Goal: Task Accomplishment & Management: Complete application form

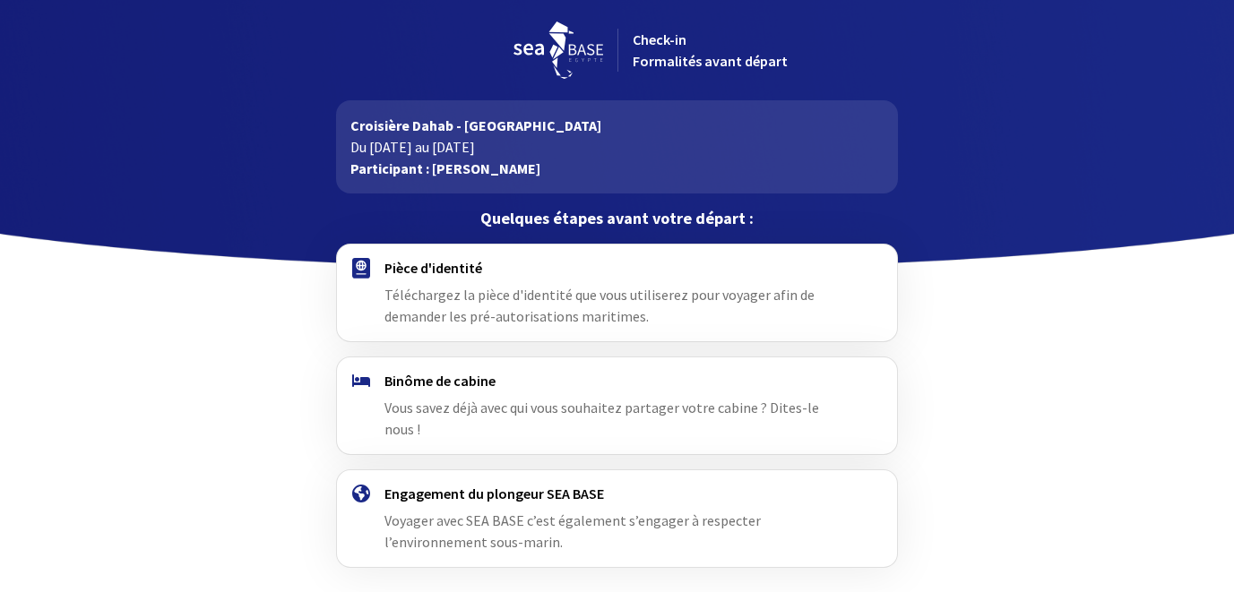
click at [438, 273] on h4 "Pièce d'identité" at bounding box center [616, 268] width 465 height 18
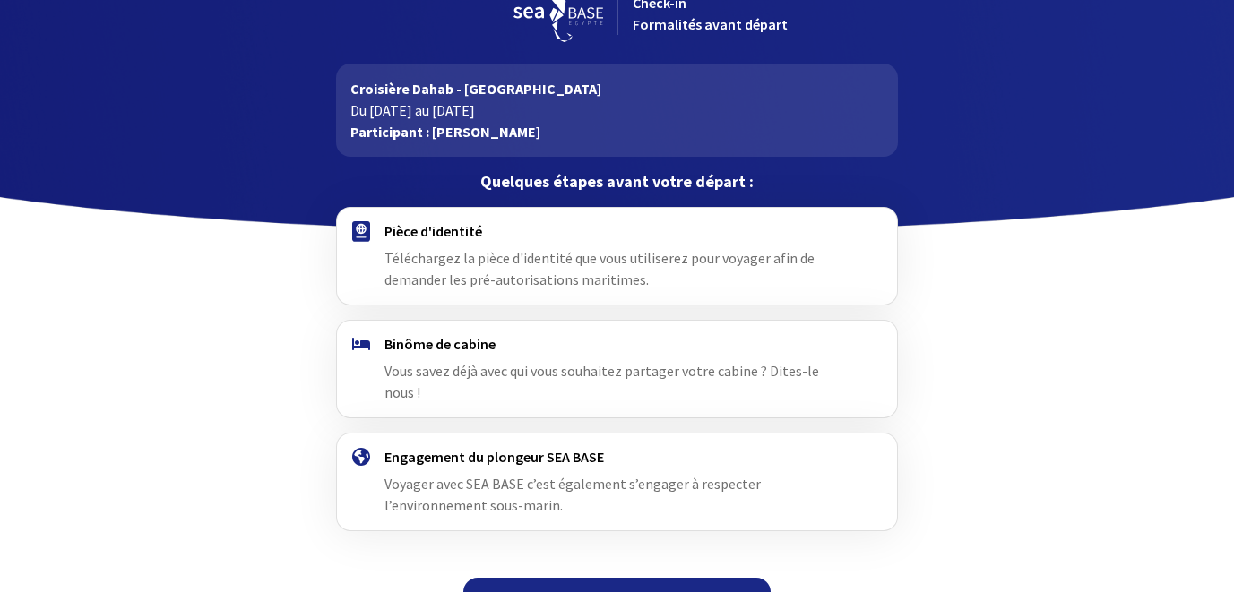
scroll to position [55, 0]
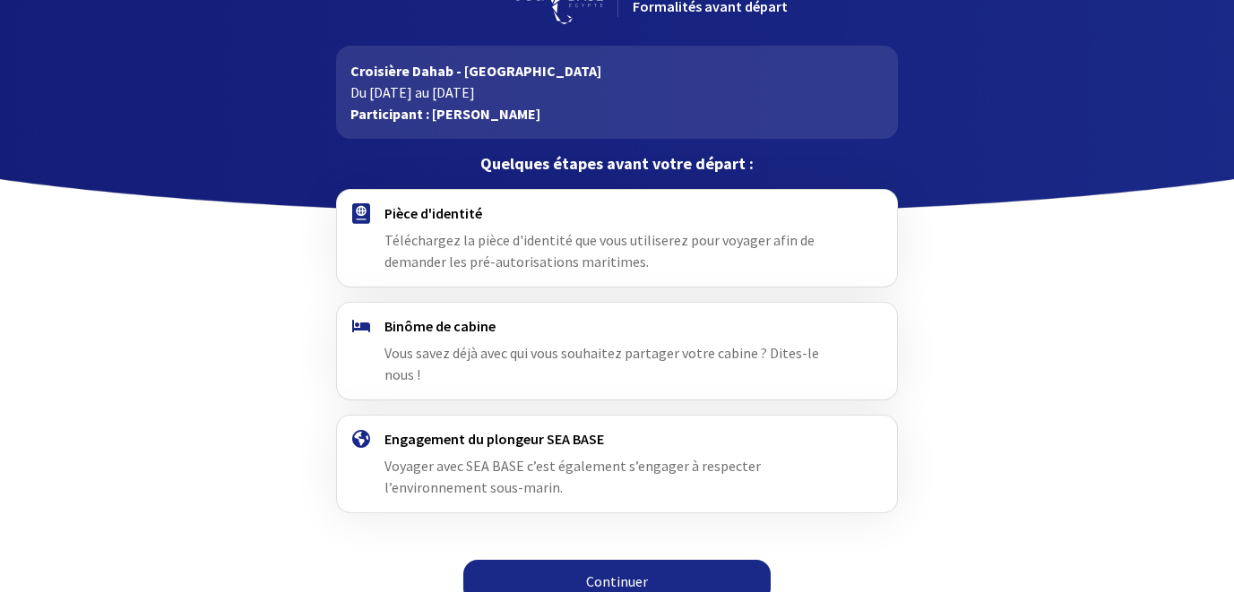
click at [615, 560] on link "Continuer" at bounding box center [616, 581] width 307 height 43
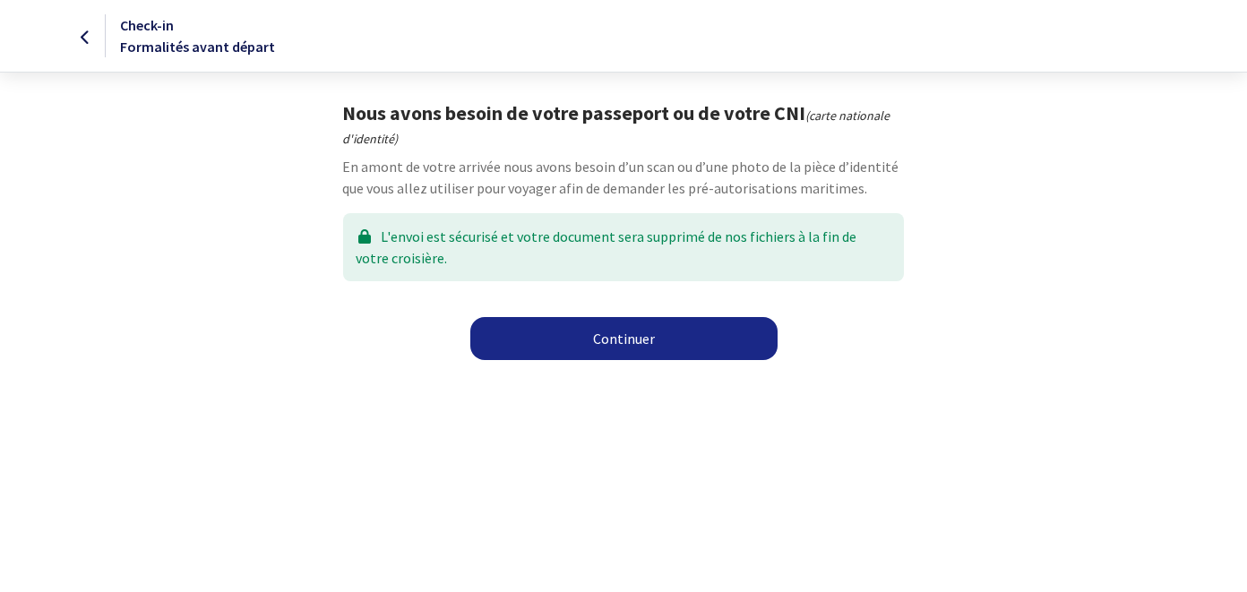
click at [622, 340] on link "Continuer" at bounding box center [623, 338] width 307 height 43
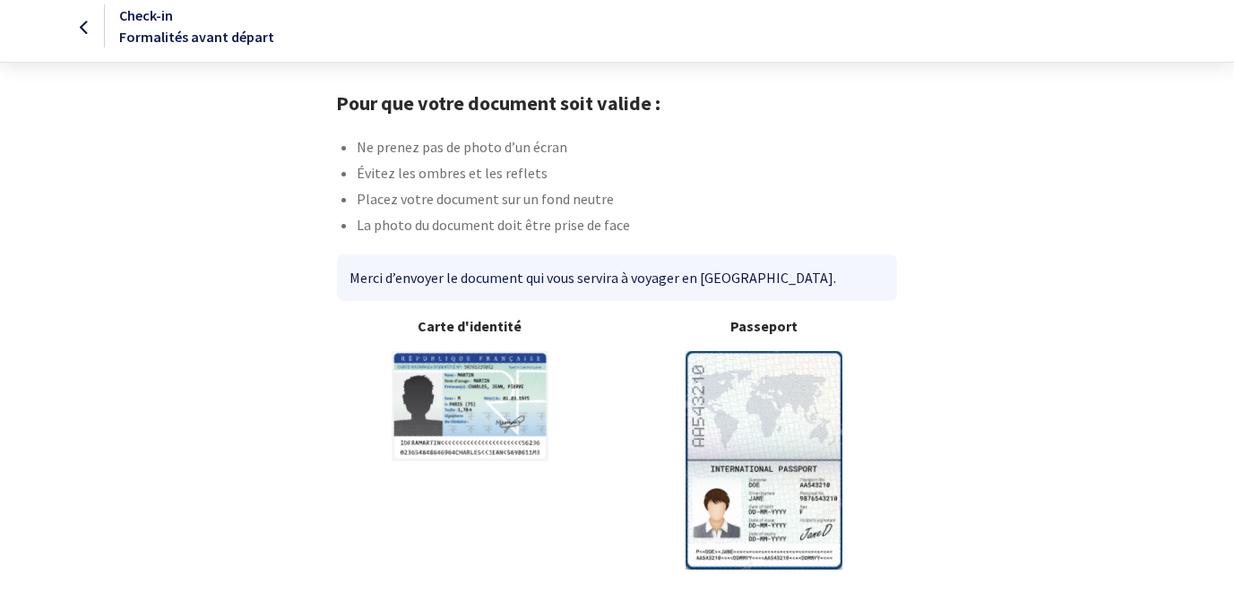
scroll to position [77, 0]
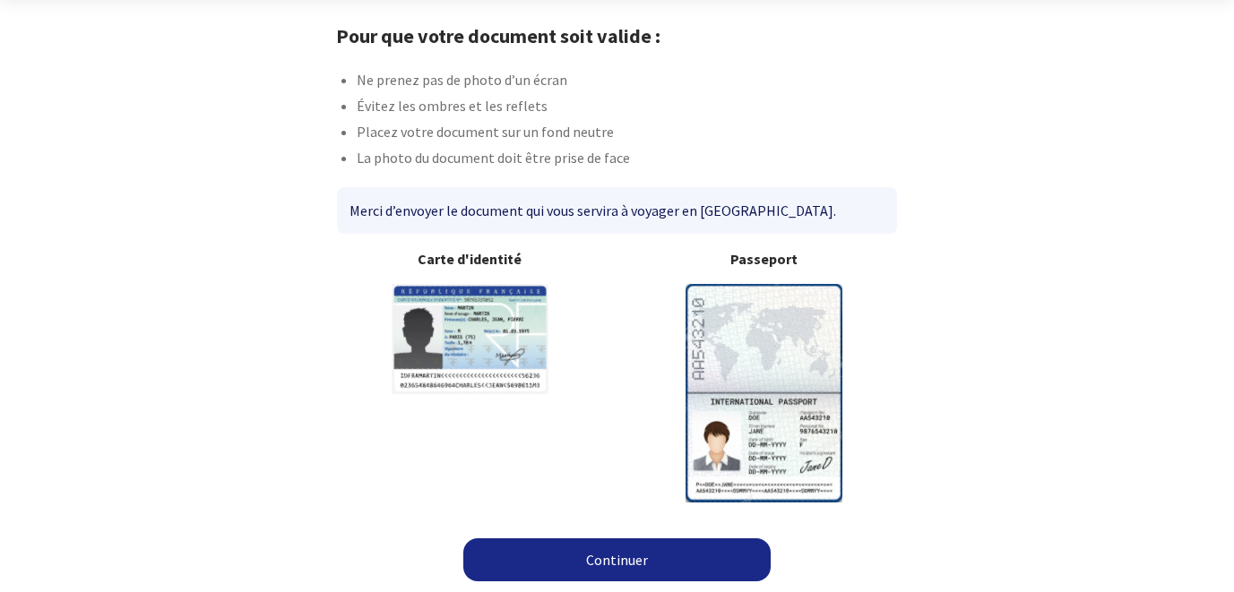
click at [759, 364] on img at bounding box center [763, 393] width 157 height 218
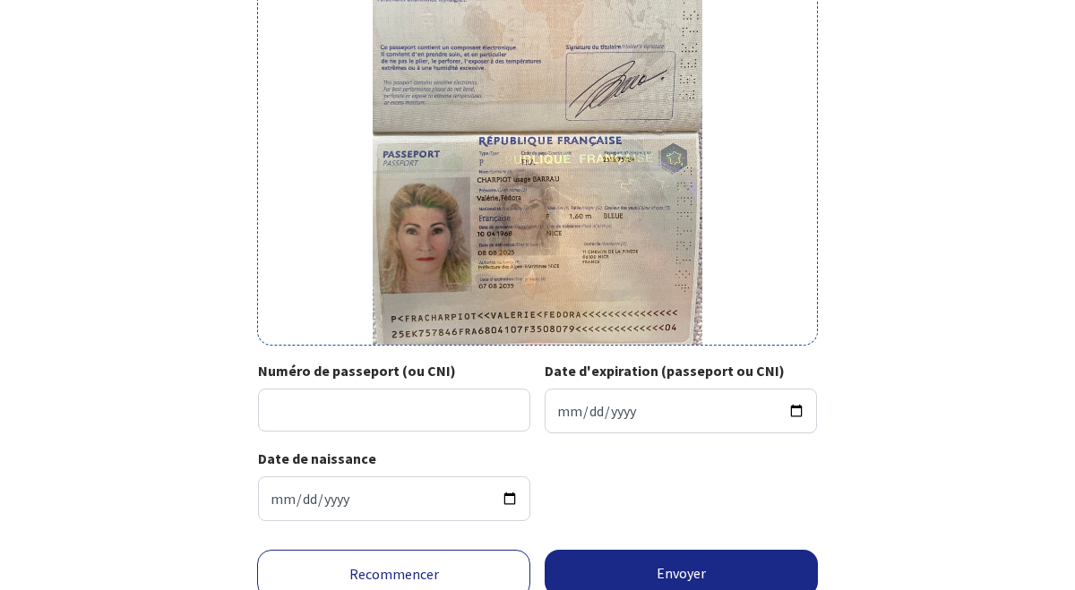
scroll to position [338, 0]
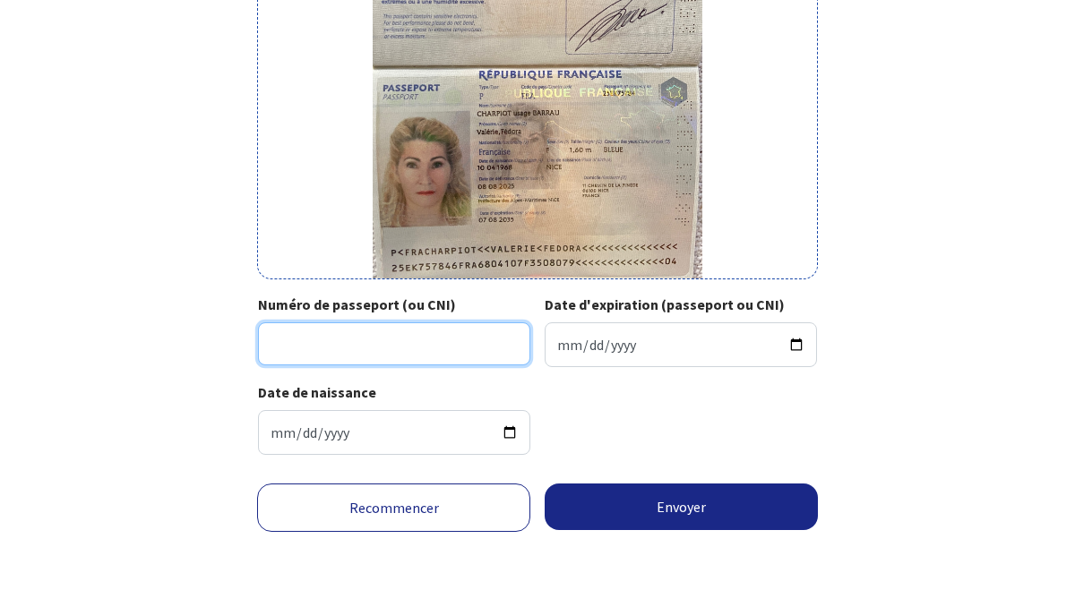
click at [280, 344] on input "Numéro de passeport (ou CNI)" at bounding box center [394, 344] width 272 height 43
type input "25EK75784"
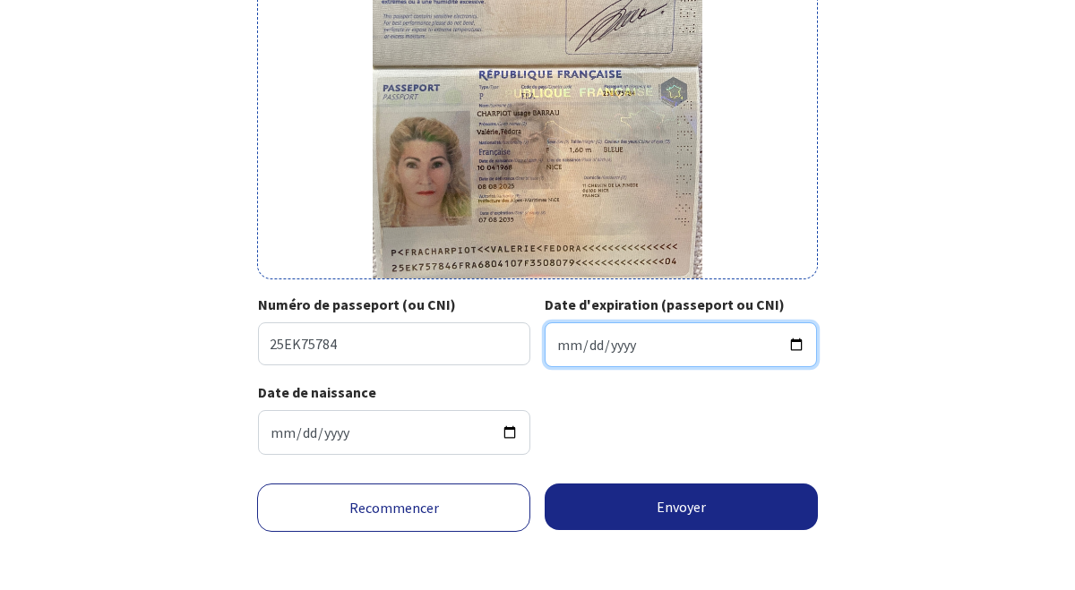
click at [557, 345] on input "Date d'expiration (passeport ou CNI)" at bounding box center [681, 345] width 272 height 45
type input "[DATE]"
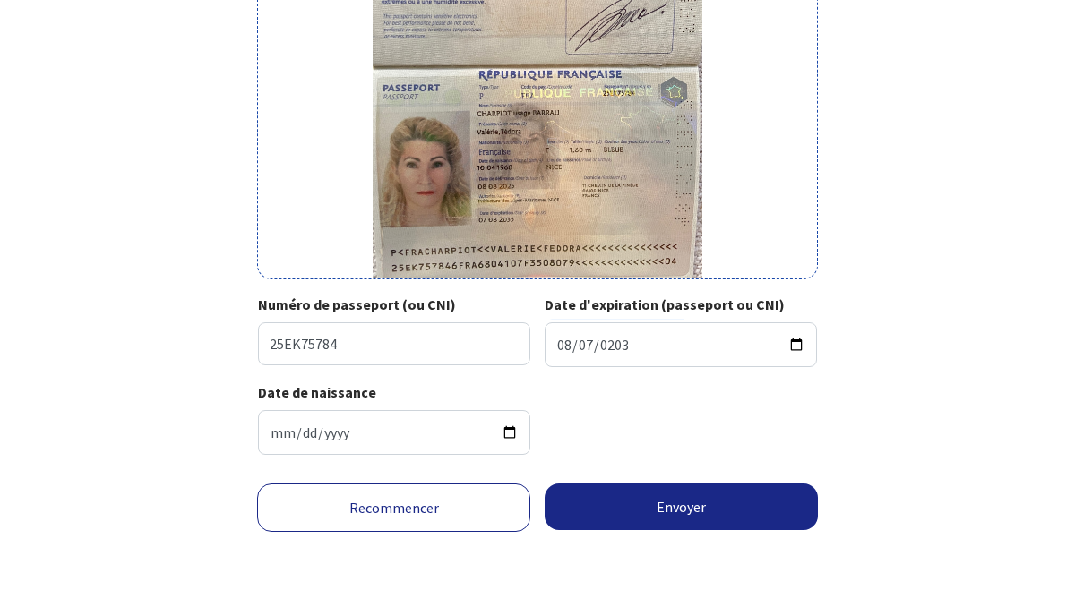
click at [632, 419] on div "Date de naissance [DATE]" at bounding box center [537, 426] width 558 height 88
click at [668, 506] on button "Envoyer" at bounding box center [681, 507] width 273 height 47
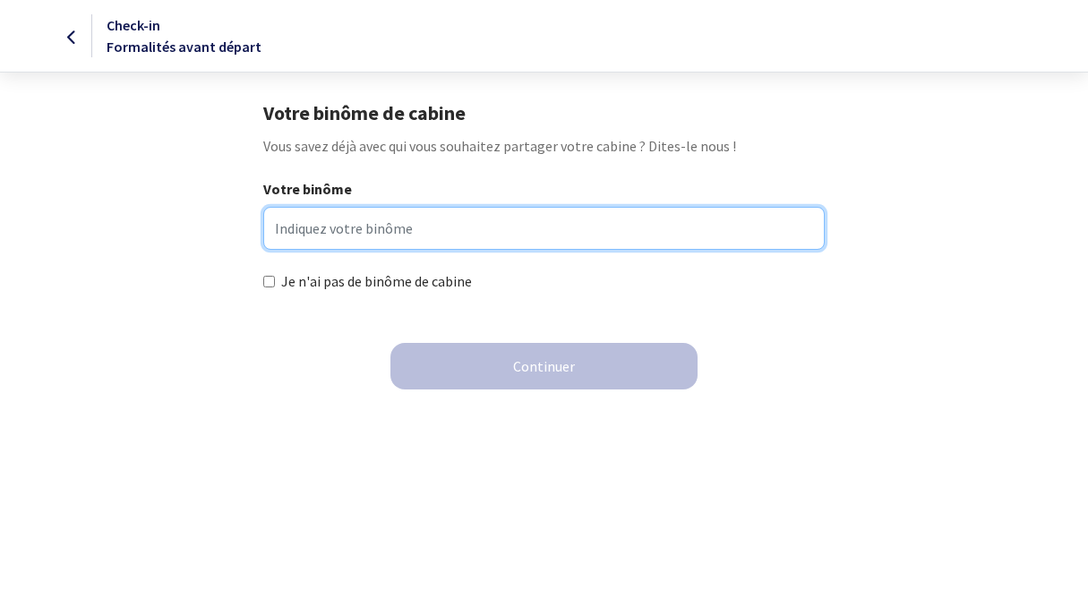
click at [272, 233] on input "Votre binôme" at bounding box center [544, 228] width 562 height 43
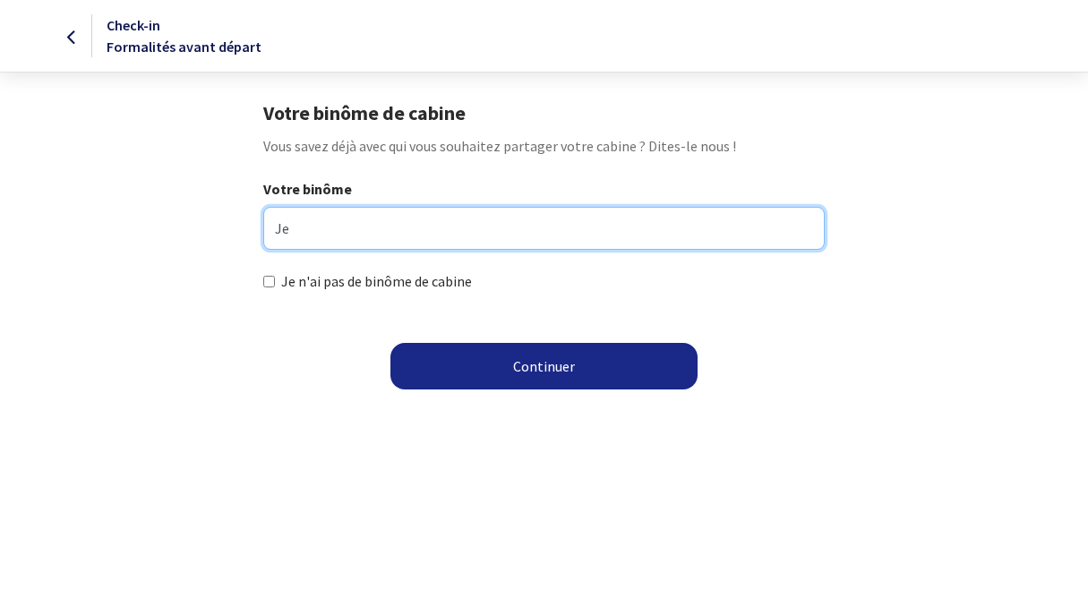
type input "J"
click at [284, 224] on input "dans le groupe de Joelle Bremond" at bounding box center [544, 228] width 562 height 43
type input "Dans le groupe de Joelle Bremond"
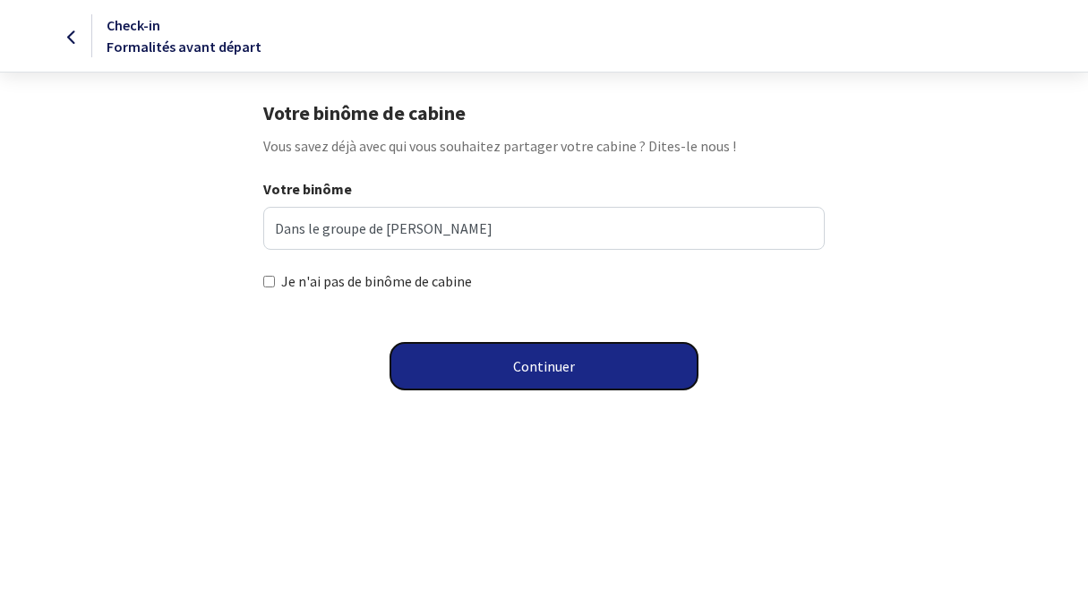
click at [529, 366] on button "Continuer" at bounding box center [544, 366] width 307 height 47
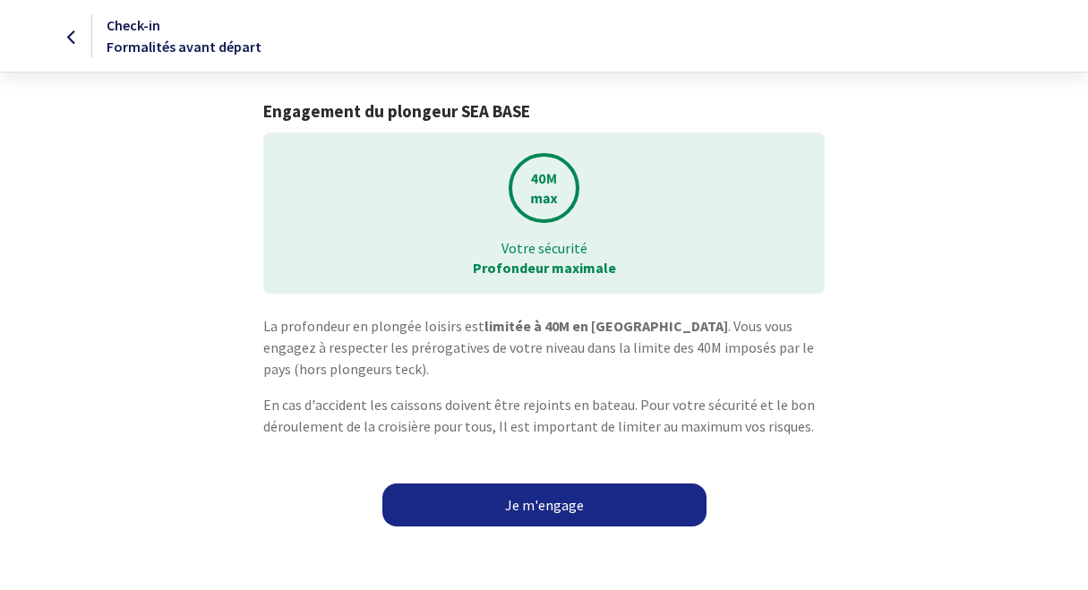
click at [555, 506] on link "Je m'engage" at bounding box center [545, 505] width 324 height 43
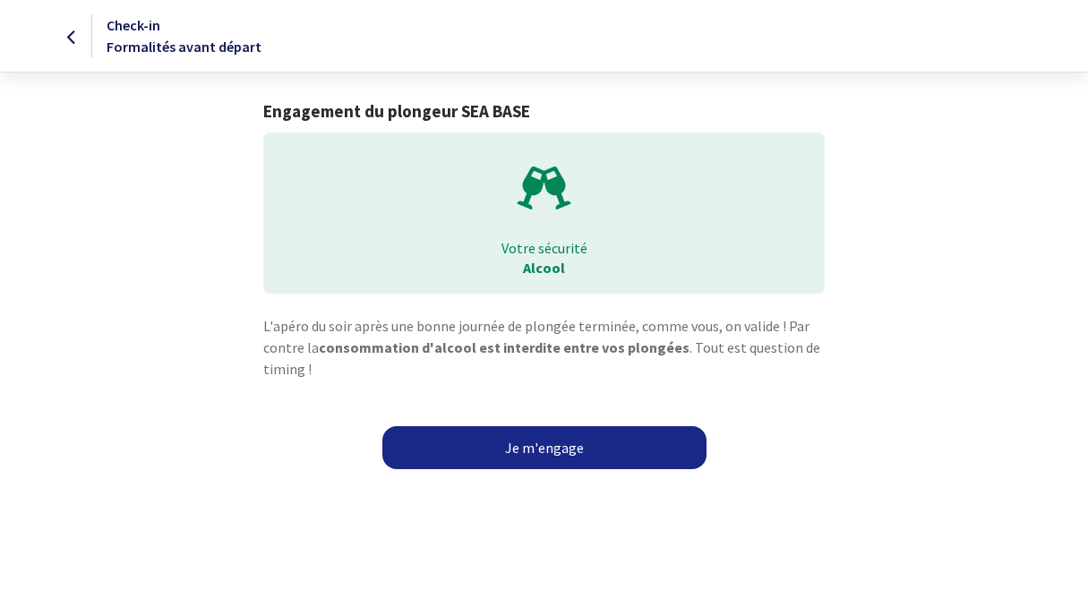
click at [538, 452] on link "Je m'engage" at bounding box center [545, 447] width 324 height 43
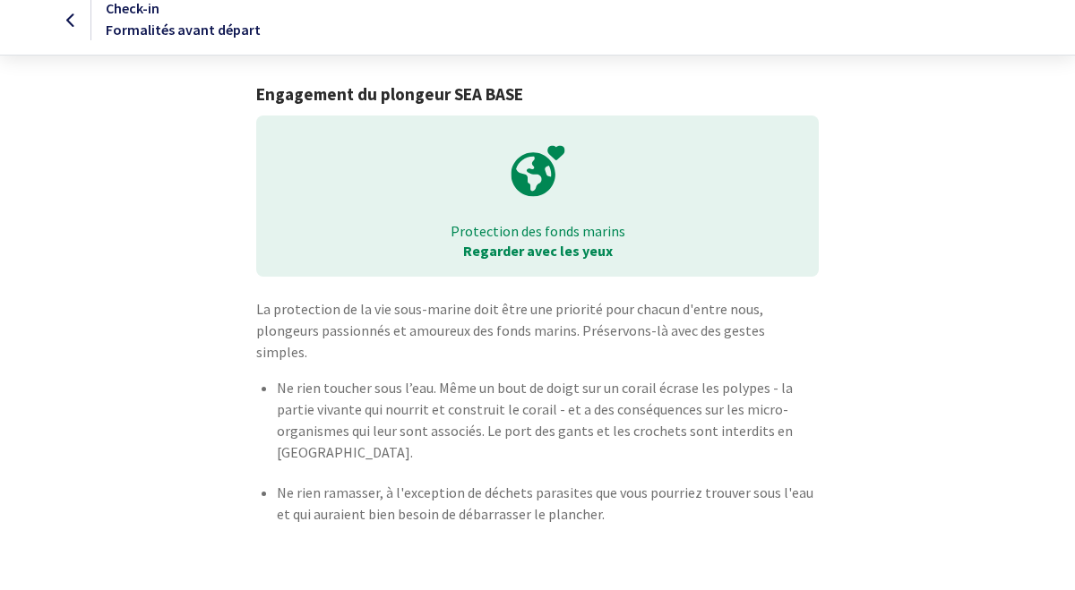
scroll to position [49, 0]
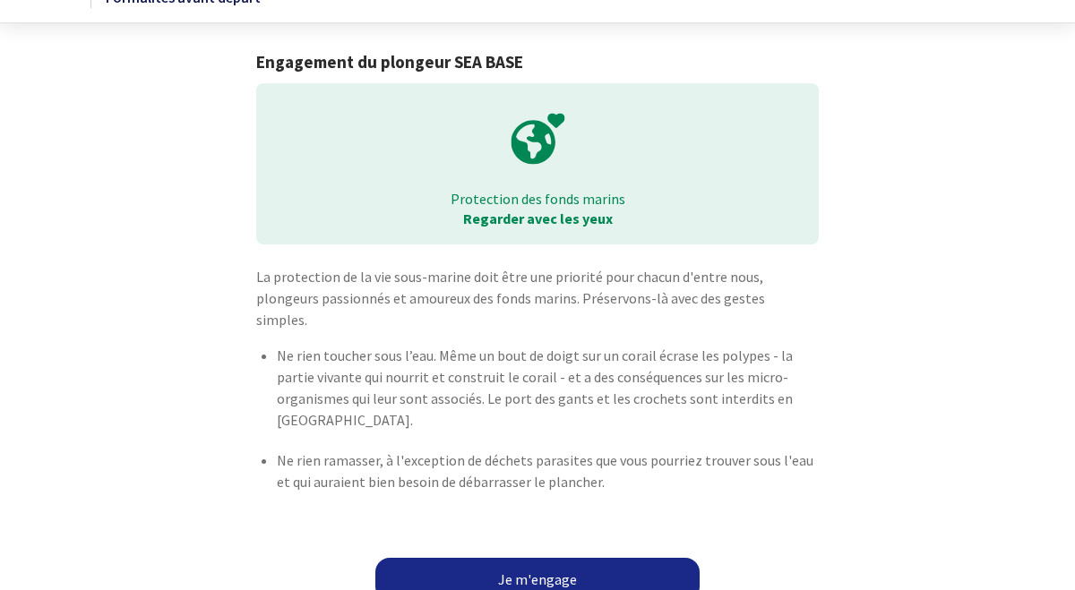
click at [546, 558] on link "Je m'engage" at bounding box center [537, 579] width 324 height 43
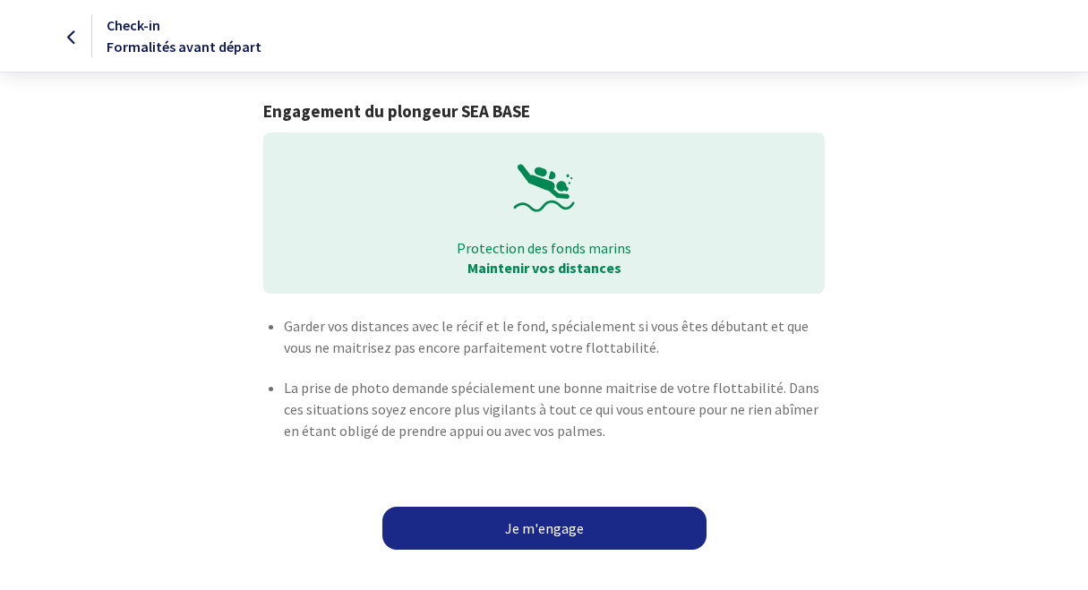
click at [551, 527] on link "Je m'engage" at bounding box center [545, 528] width 324 height 43
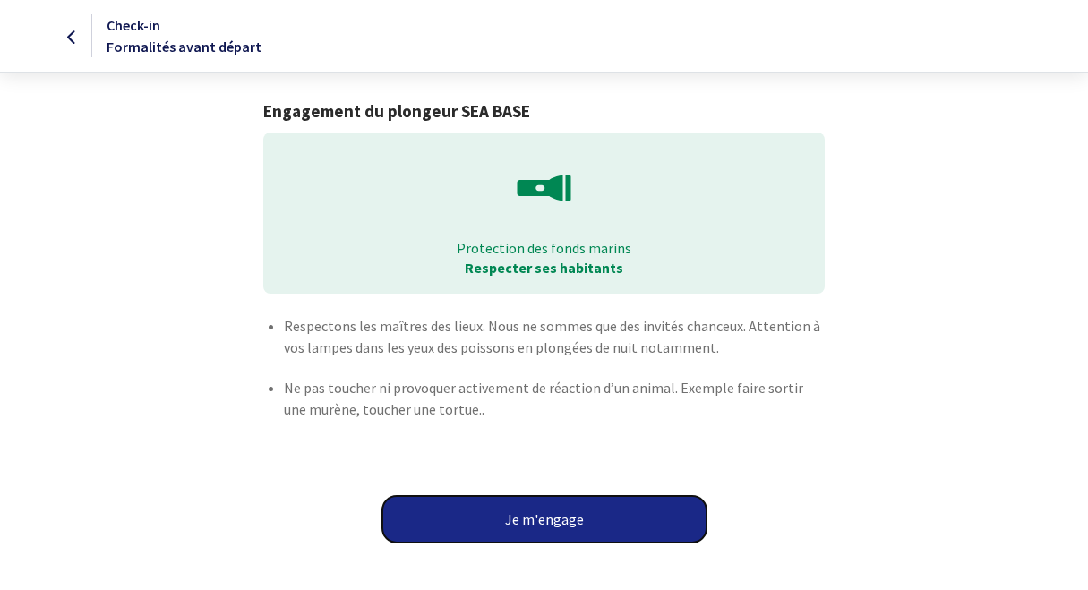
click at [549, 519] on button "Je m'engage" at bounding box center [545, 519] width 324 height 47
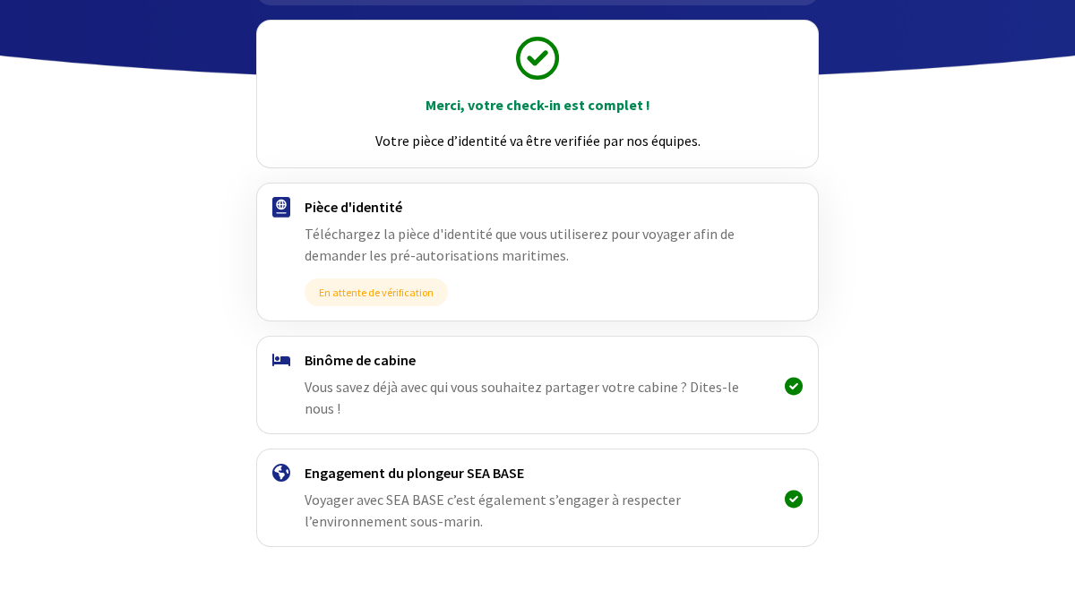
scroll to position [224, 0]
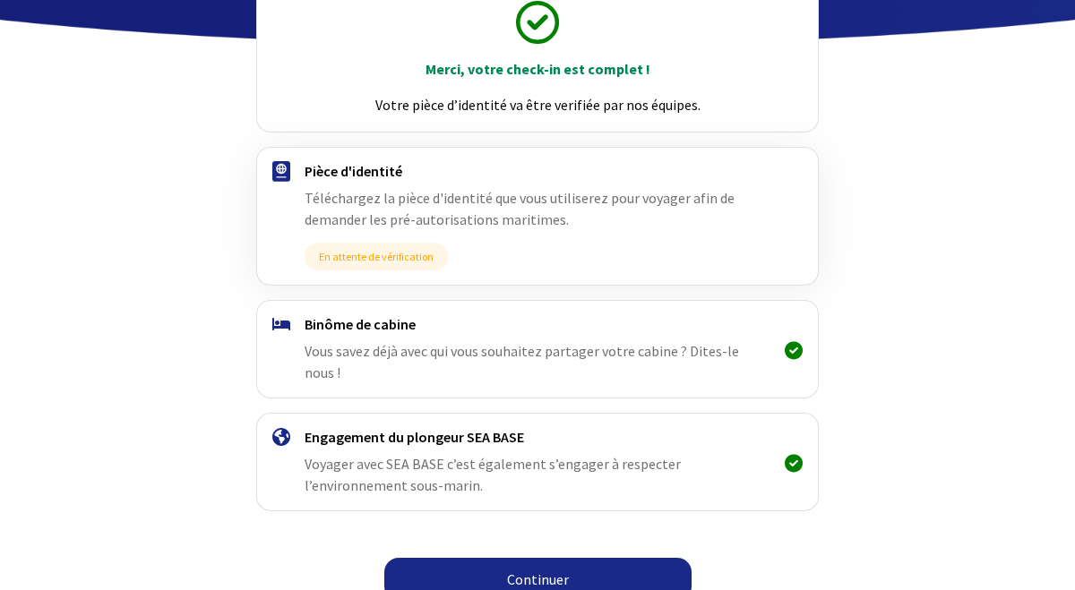
click at [529, 558] on link "Continuer" at bounding box center [537, 579] width 307 height 43
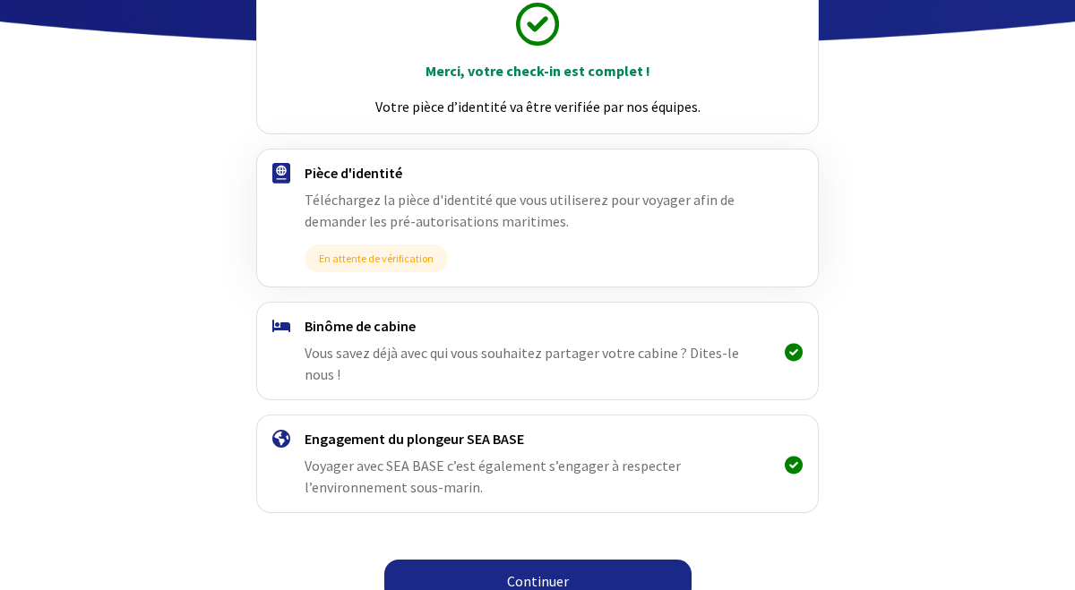
scroll to position [224, 0]
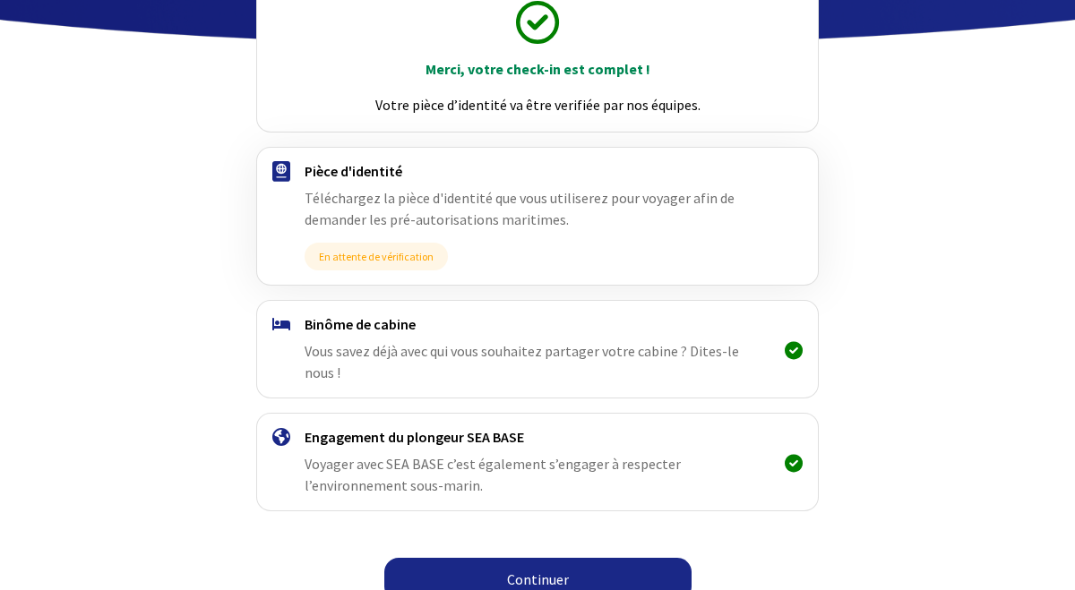
click at [528, 558] on link "Continuer" at bounding box center [537, 579] width 307 height 43
